Goal: Information Seeking & Learning: Learn about a topic

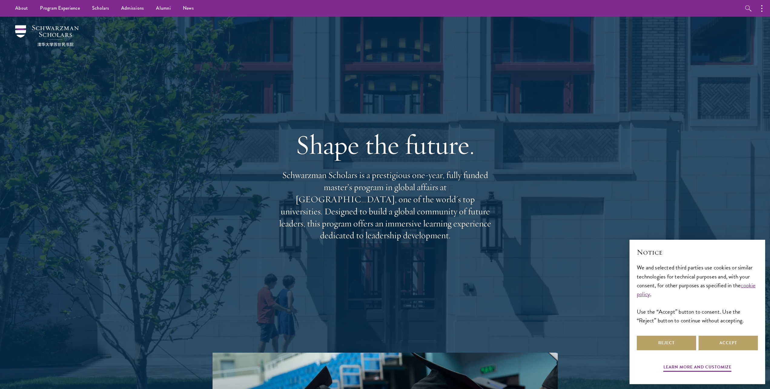
click at [496, 168] on div "Shape the future. Schwarzman Scholars is a prestigious one-year, fully funded m…" at bounding box center [385, 185] width 436 height 336
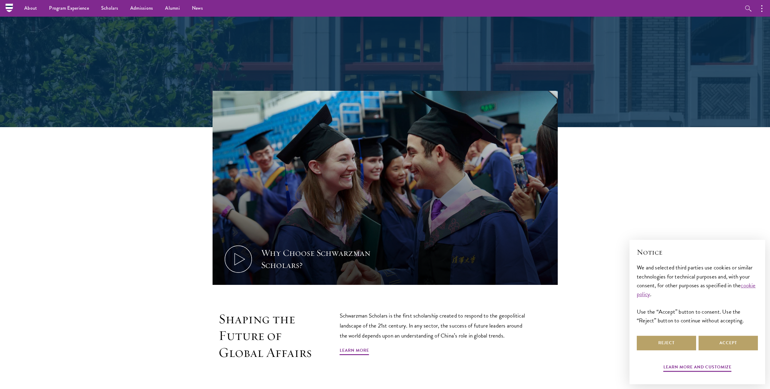
scroll to position [247, 0]
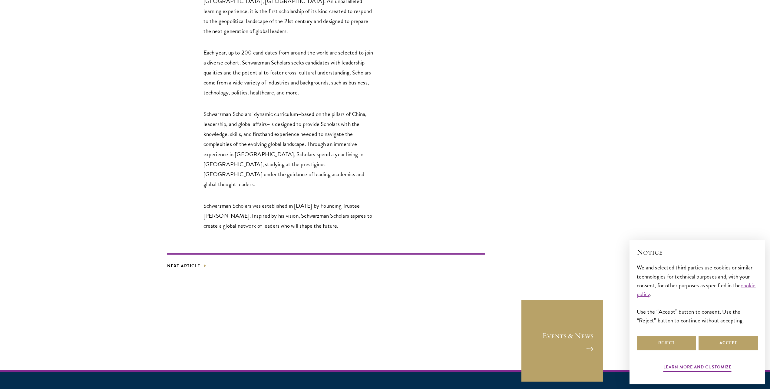
scroll to position [1036, 0]
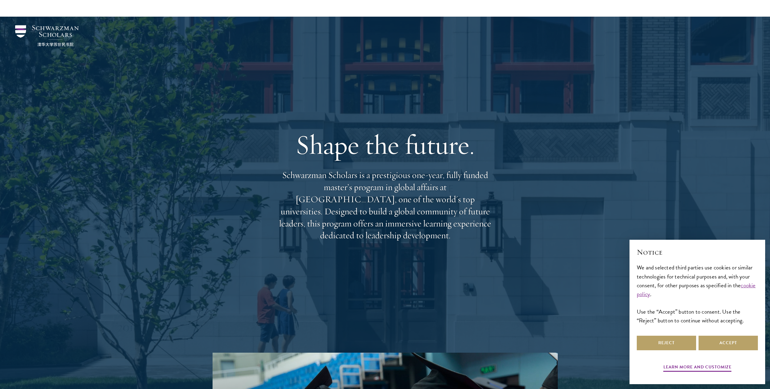
scroll to position [247, 0]
